Goal: Task Accomplishment & Management: Manage account settings

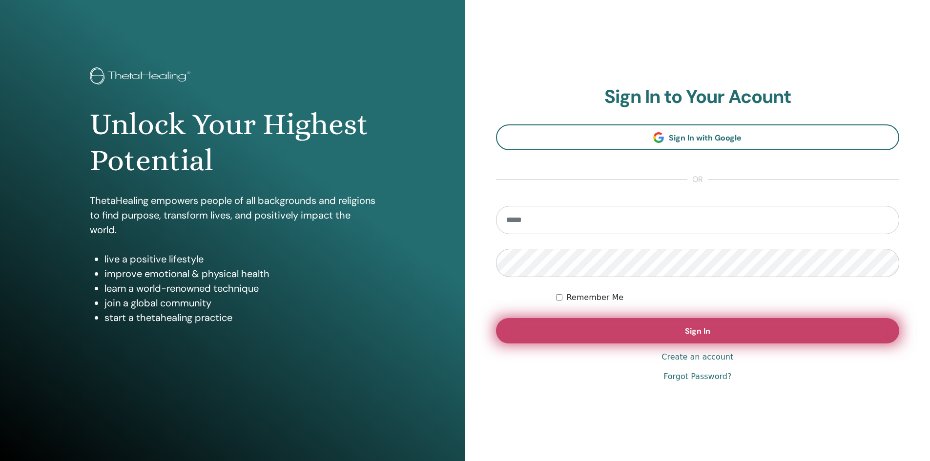
type input "**********"
click at [685, 332] on button "Sign In" at bounding box center [698, 330] width 404 height 25
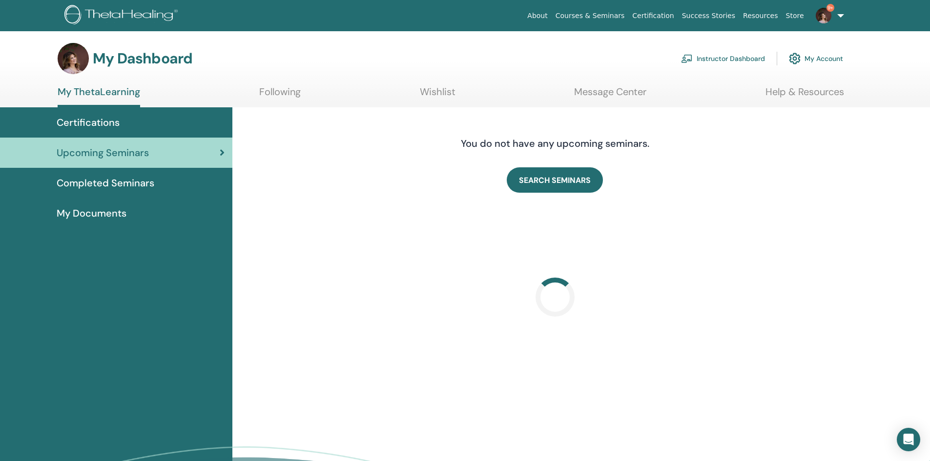
click at [741, 61] on link "Instructor Dashboard" at bounding box center [723, 58] width 84 height 21
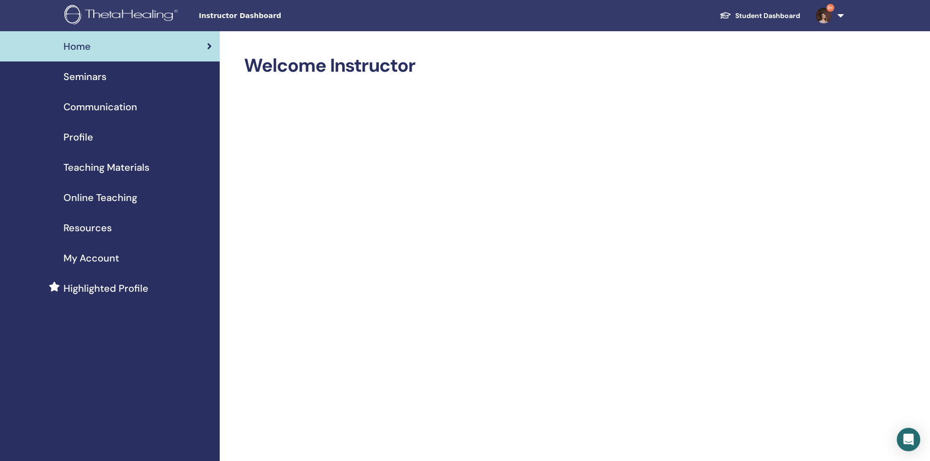
click at [102, 73] on span "Seminars" at bounding box center [84, 76] width 43 height 15
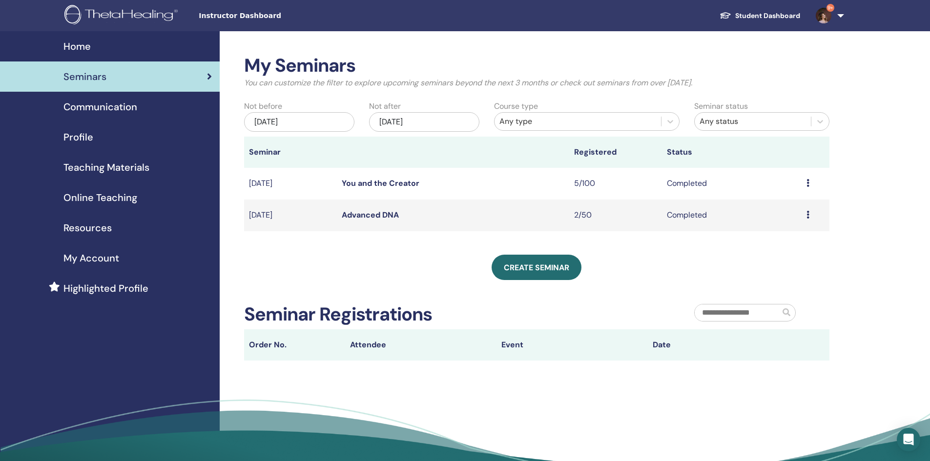
click at [370, 184] on link "You and the Creator" at bounding box center [381, 183] width 78 height 10
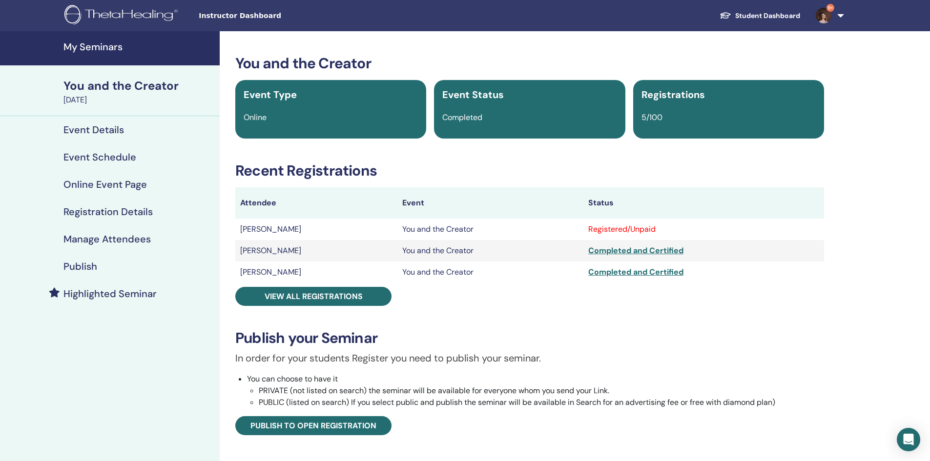
click at [622, 230] on div "Registered/Unpaid" at bounding box center [703, 230] width 231 height 12
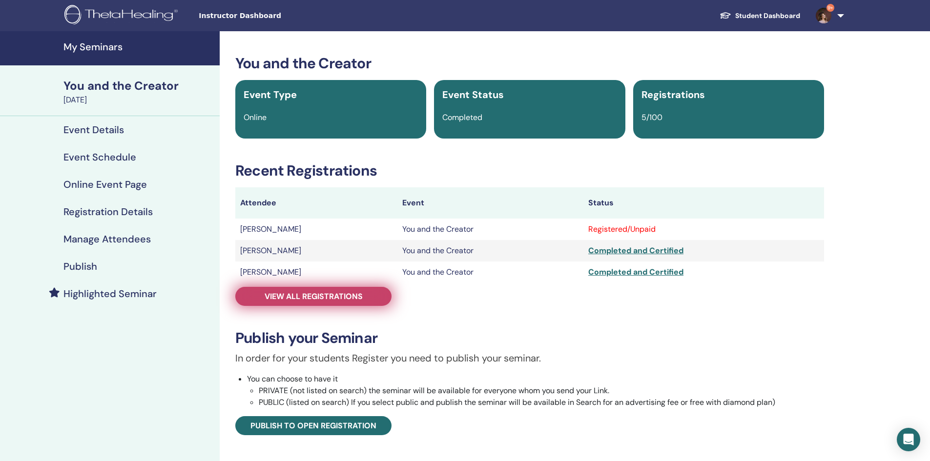
click at [351, 297] on span "View all registrations" at bounding box center [314, 296] width 98 height 10
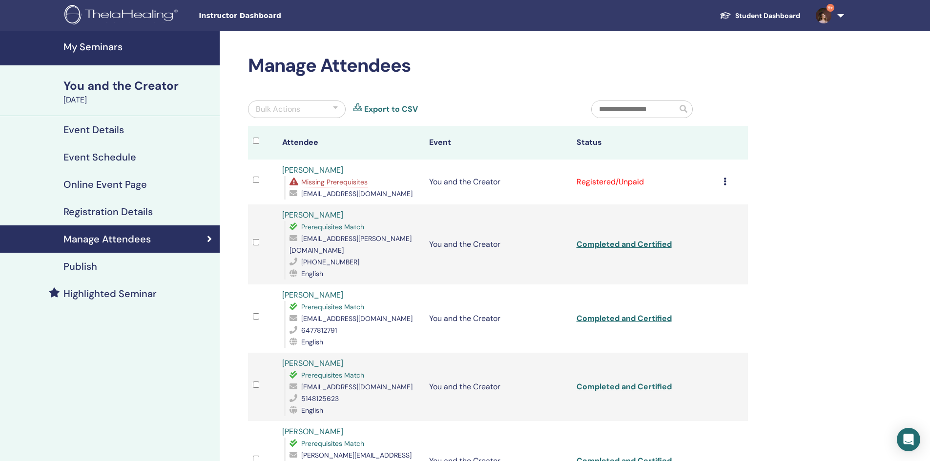
click at [726, 179] on div "Cancel Registration Do not auto-certify Mark as Paid Mark as Unpaid Mark as Abs…" at bounding box center [733, 182] width 20 height 12
click at [724, 280] on link "Download Certificate" at bounding box center [714, 280] width 76 height 10
click at [723, 183] on icon at bounding box center [724, 182] width 3 height 8
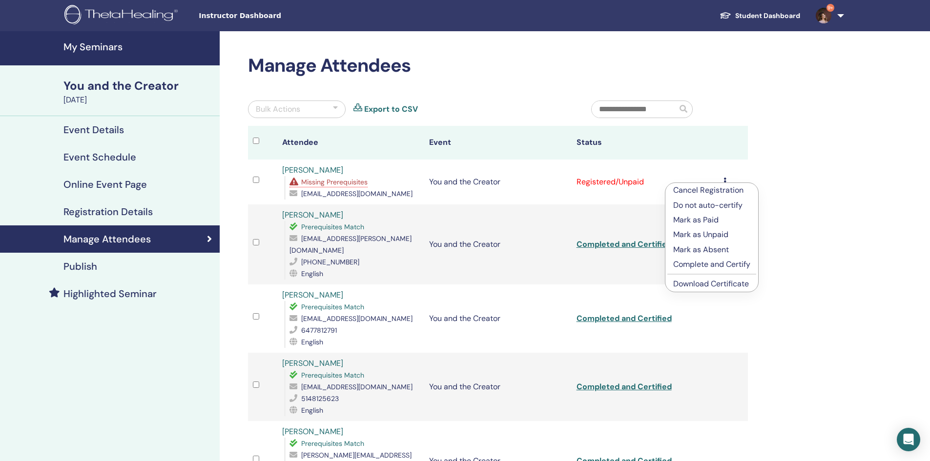
click at [706, 266] on p "Complete and Certify" at bounding box center [711, 265] width 77 height 12
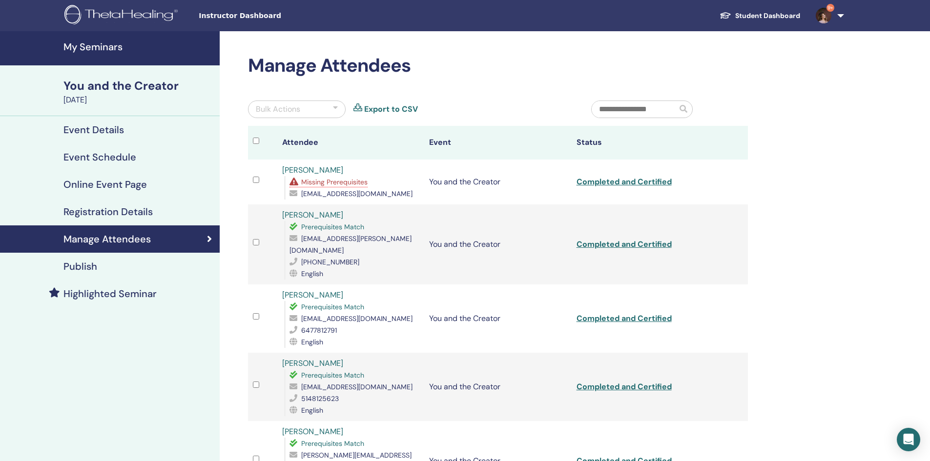
click at [839, 13] on link "9+" at bounding box center [828, 15] width 40 height 31
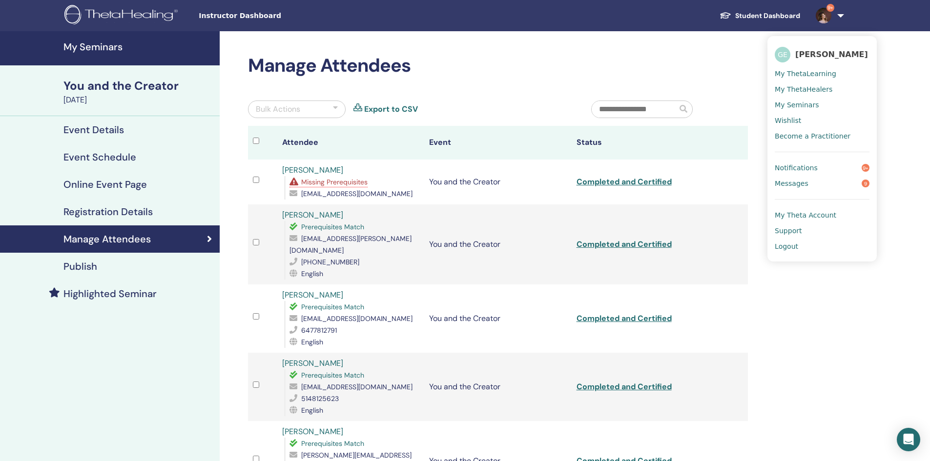
click at [797, 250] on link "Logout" at bounding box center [821, 247] width 95 height 16
